Goal: Transaction & Acquisition: Obtain resource

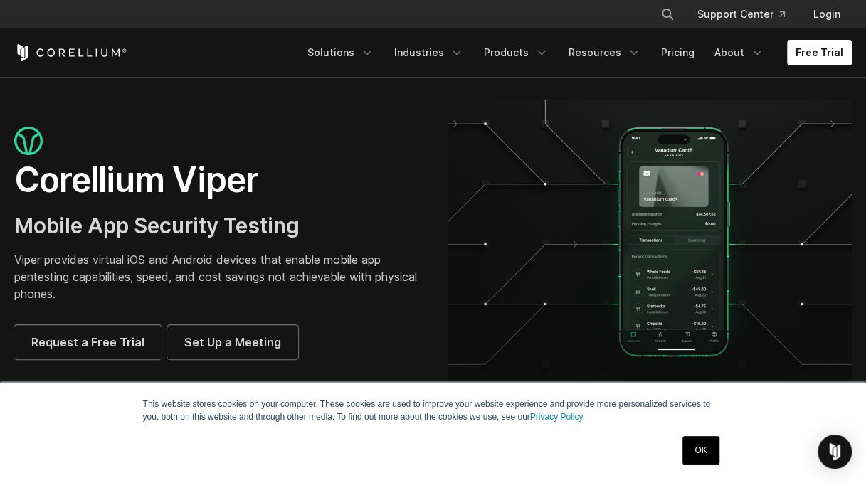
click at [545, 282] on img at bounding box center [650, 243] width 405 height 287
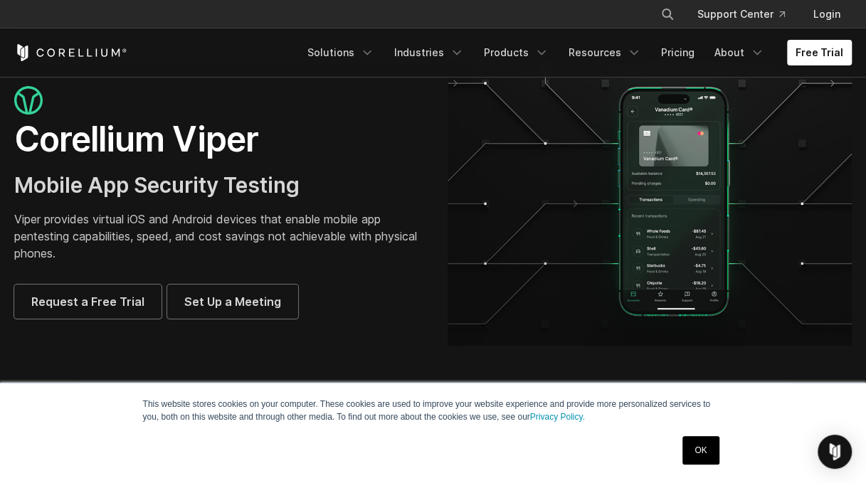
scroll to position [41, 0]
click at [739, 53] on link "About" at bounding box center [739, 53] width 67 height 26
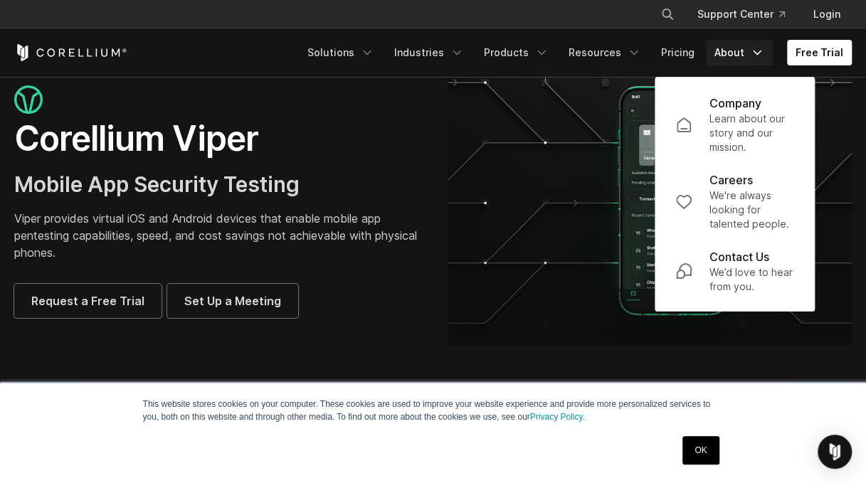
click at [484, 170] on img at bounding box center [650, 201] width 405 height 287
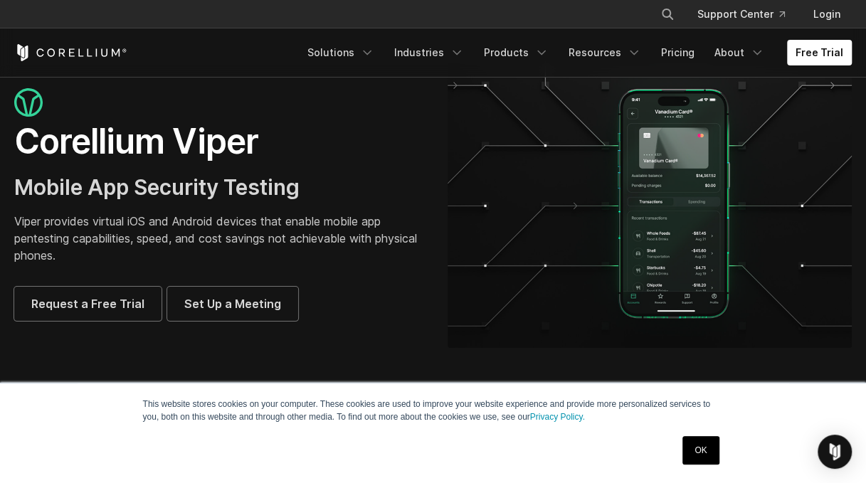
scroll to position [0, 0]
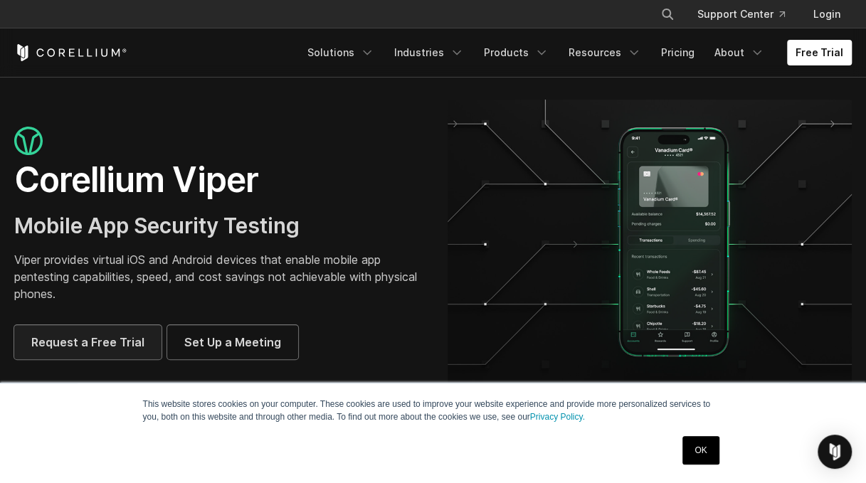
click at [113, 329] on link "Request a Free Trial" at bounding box center [87, 342] width 147 height 34
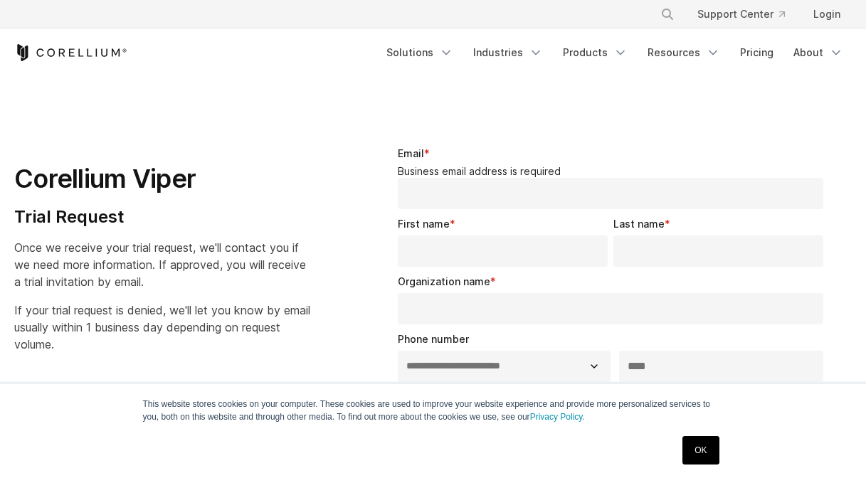
select select "**"
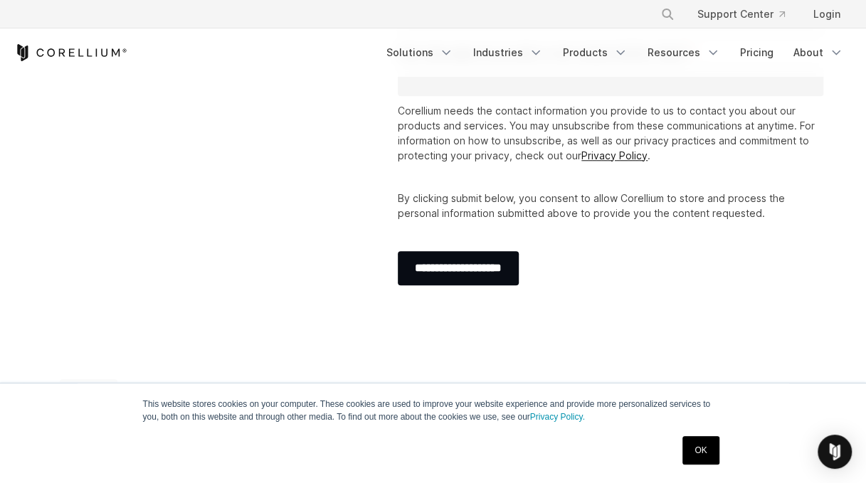
scroll to position [571, 0]
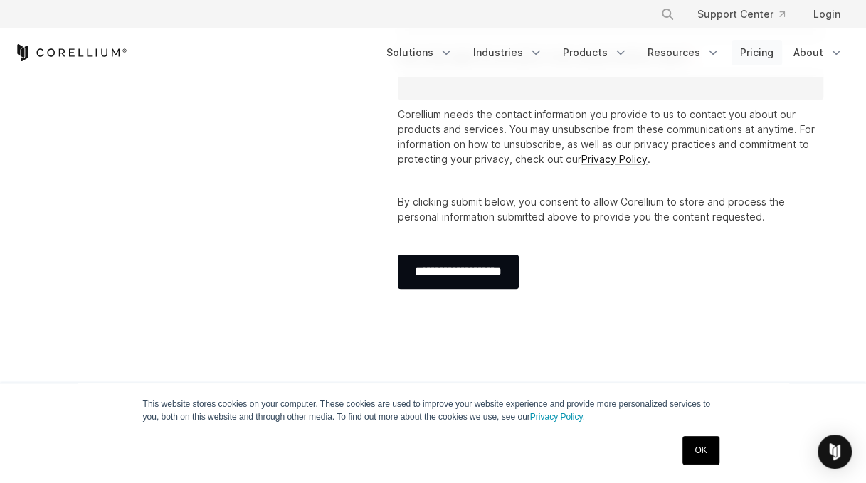
click at [754, 51] on link "Pricing" at bounding box center [756, 53] width 51 height 26
